Goal: Navigation & Orientation: Find specific page/section

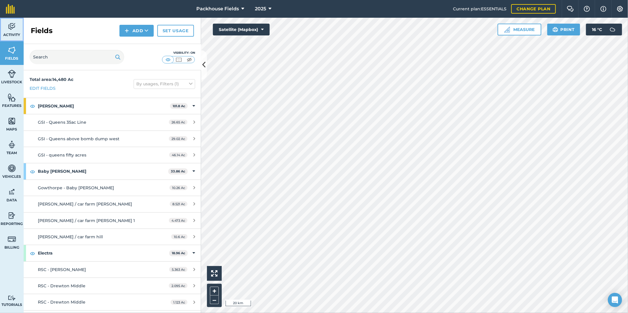
drag, startPoint x: 0, startPoint y: 0, endPoint x: 17, endPoint y: 31, distance: 35.4
click at [17, 31] on link "Activity" at bounding box center [12, 30] width 24 height 24
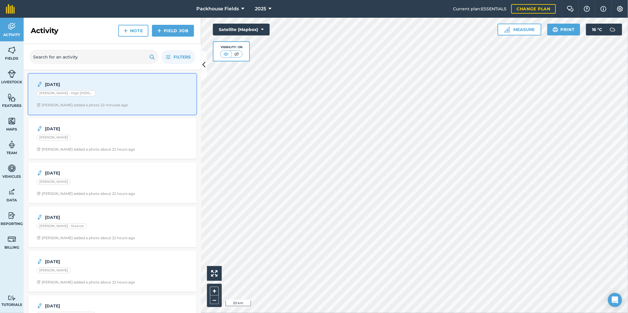
click at [94, 95] on div "[PERSON_NAME] - High [PERSON_NAME]" at bounding box center [112, 94] width 151 height 8
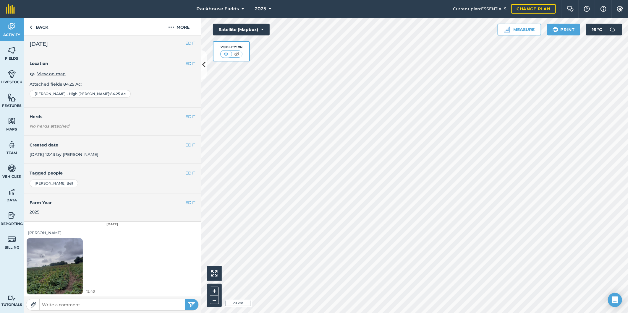
scroll to position [2, 0]
click at [57, 263] on img at bounding box center [55, 266] width 56 height 75
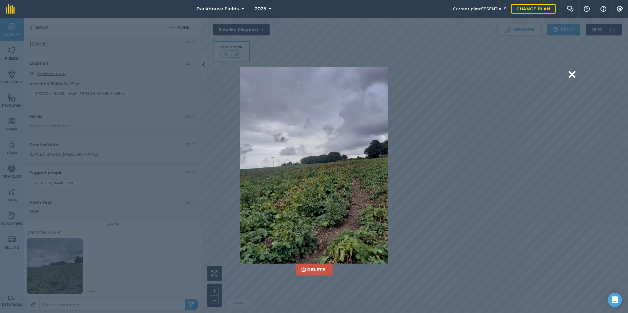
click at [568, 74] on div "Delete Are you sure you would like to delete this image? Delete" at bounding box center [313, 165] width 523 height 197
click at [570, 74] on button at bounding box center [571, 74] width 7 height 15
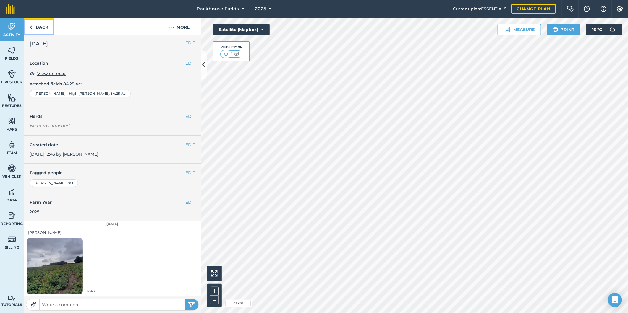
click at [43, 27] on link "Back" at bounding box center [39, 26] width 30 height 17
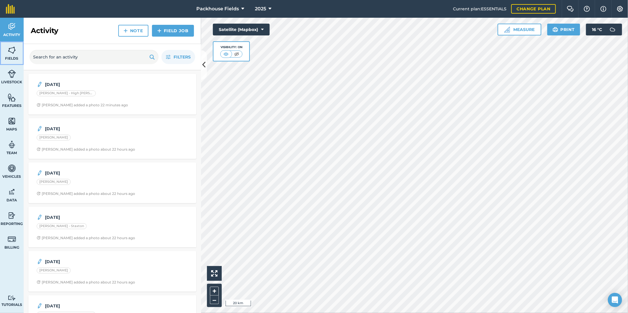
click at [19, 51] on link "Fields" at bounding box center [12, 53] width 24 height 24
